Goal: Find specific page/section: Find specific page/section

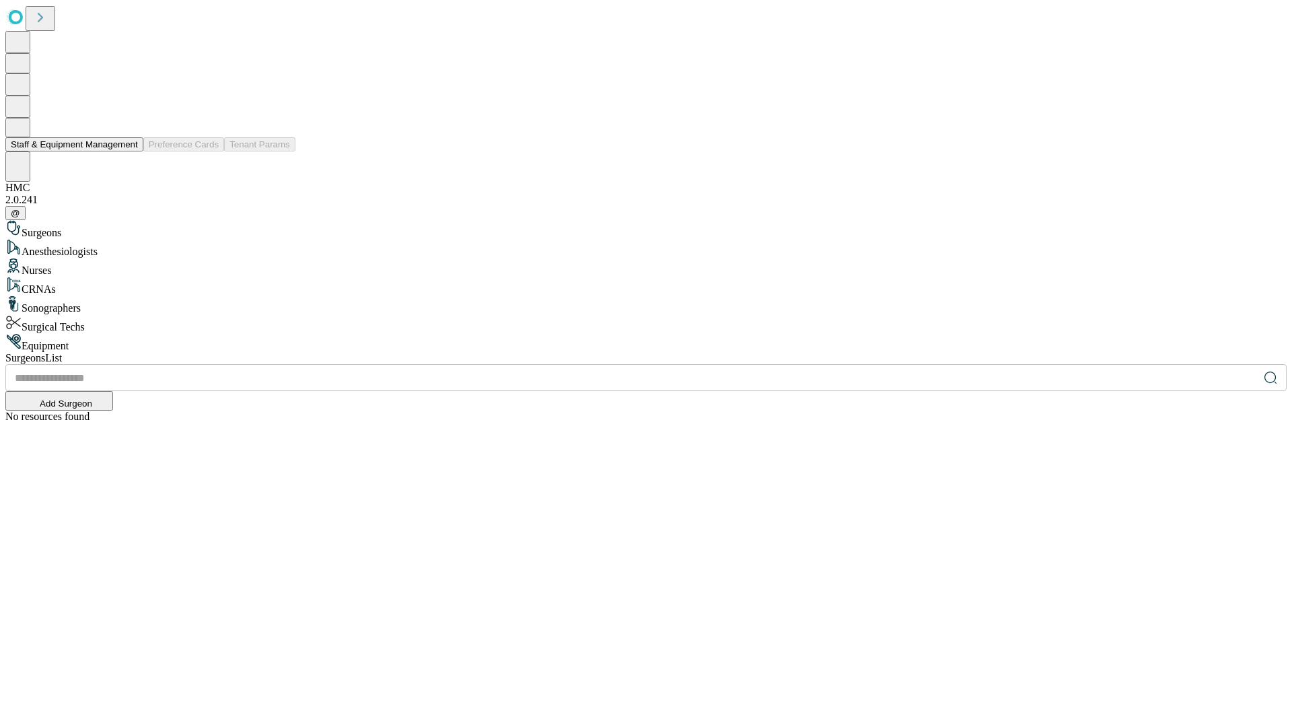
click at [129, 151] on button "Staff & Equipment Management" at bounding box center [74, 144] width 138 height 14
